Goal: Find specific page/section: Find specific page/section

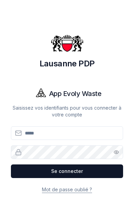
scroll to position [56, 8]
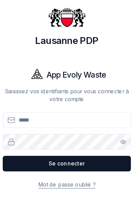
click at [28, 126] on input "Email" at bounding box center [67, 133] width 112 height 14
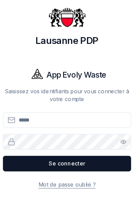
type input "**********"
click at [58, 164] on button "Se connecter" at bounding box center [67, 171] width 112 height 14
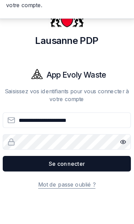
scroll to position [28, 0]
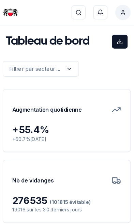
click at [114, 9] on span "[PERSON_NAME]" at bounding box center [116, 11] width 14 height 14
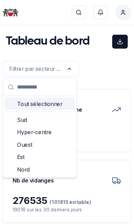
click at [22, 135] on div "Est" at bounding box center [43, 137] width 61 height 11
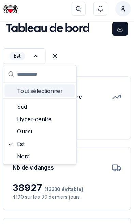
scroll to position [8, 0]
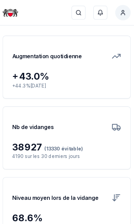
scroll to position [42, 0]
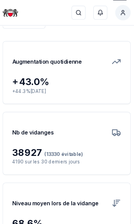
click at [11, 12] on img at bounding box center [18, 11] width 14 height 14
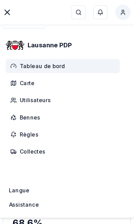
click at [27, 101] on span "Bennes" at bounding box center [35, 102] width 18 height 7
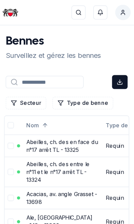
click at [24, 89] on button "Secteur" at bounding box center [31, 90] width 35 height 11
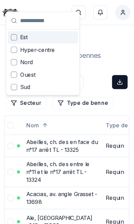
click at [17, 31] on div "Est" at bounding box center [45, 32] width 61 height 11
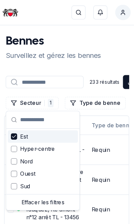
click at [96, 144] on td "Requin" at bounding box center [113, 131] width 54 height 26
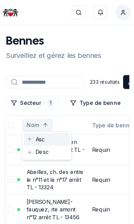
click at [36, 121] on div "Asc" at bounding box center [49, 122] width 40 height 11
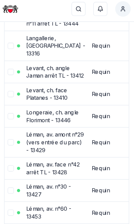
scroll to position [2551, 0]
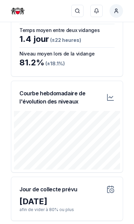
scroll to position [369, 0]
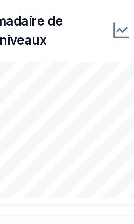
click at [33, 93] on div at bounding box center [67, 123] width 106 height 61
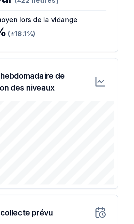
click at [57, 162] on div "Jour de collecte prévu" at bounding box center [66, 171] width 111 height 19
click at [74, 35] on div "Nombre de vidanges 458 (dont 72 évitables) 22 sur les 30 derniers jours Temps m…" at bounding box center [66, 20] width 111 height 81
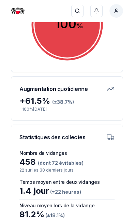
scroll to position [0, 0]
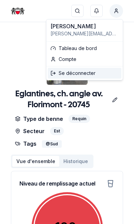
click at [85, 75] on div "Se déconnecter" at bounding box center [84, 73] width 73 height 11
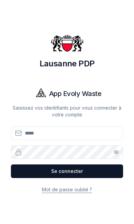
scroll to position [83, 8]
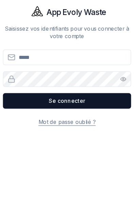
click at [95, 72] on div "App Evoly Waste" at bounding box center [67, 87] width 112 height 30
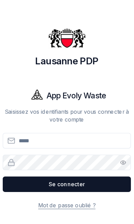
scroll to position [0, 0]
